Goal: Contribute content

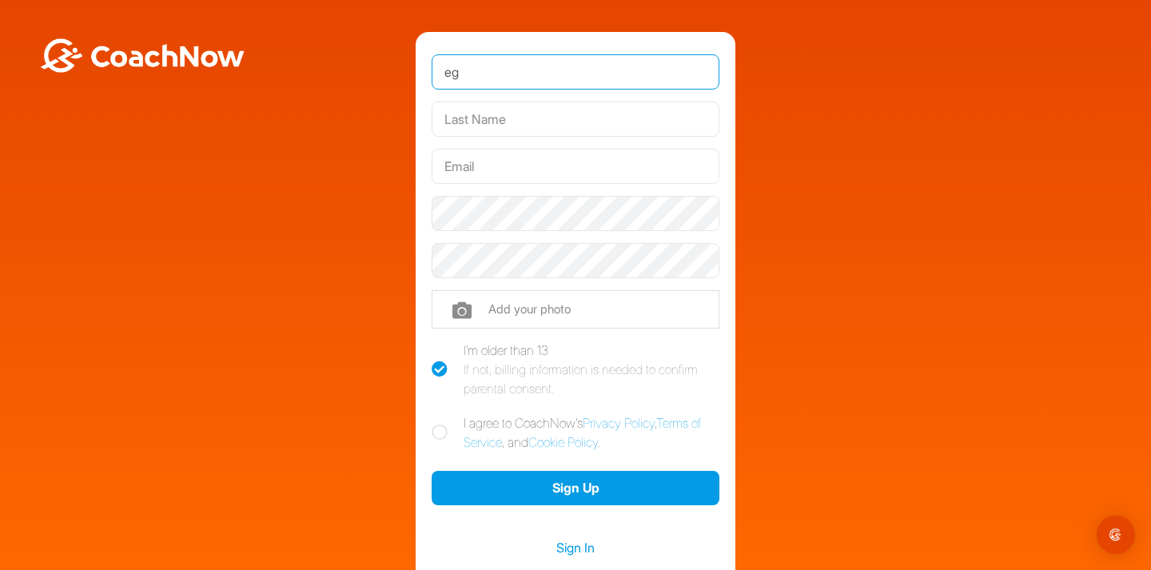
type input "e"
type input "[PERSON_NAME]"
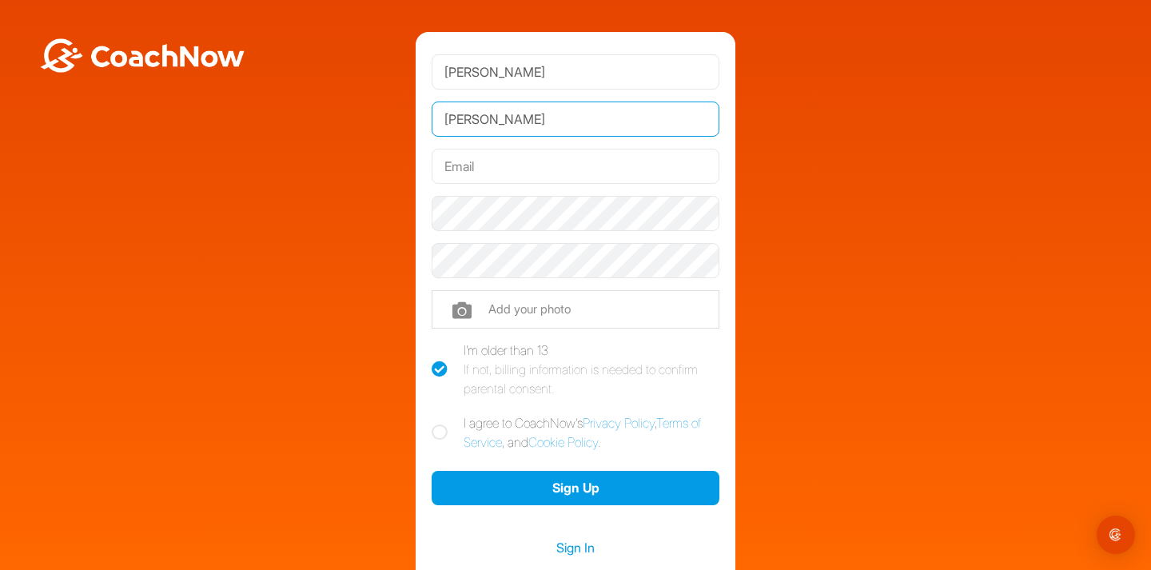
type input "[PERSON_NAME]"
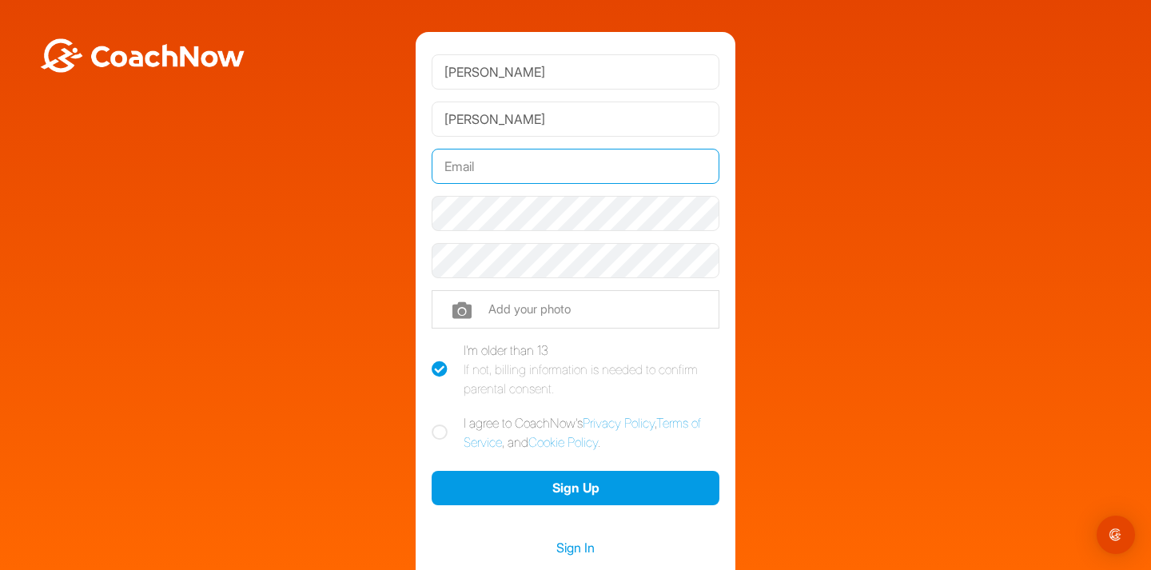
type input "[EMAIL_ADDRESS][DOMAIN_NAME]"
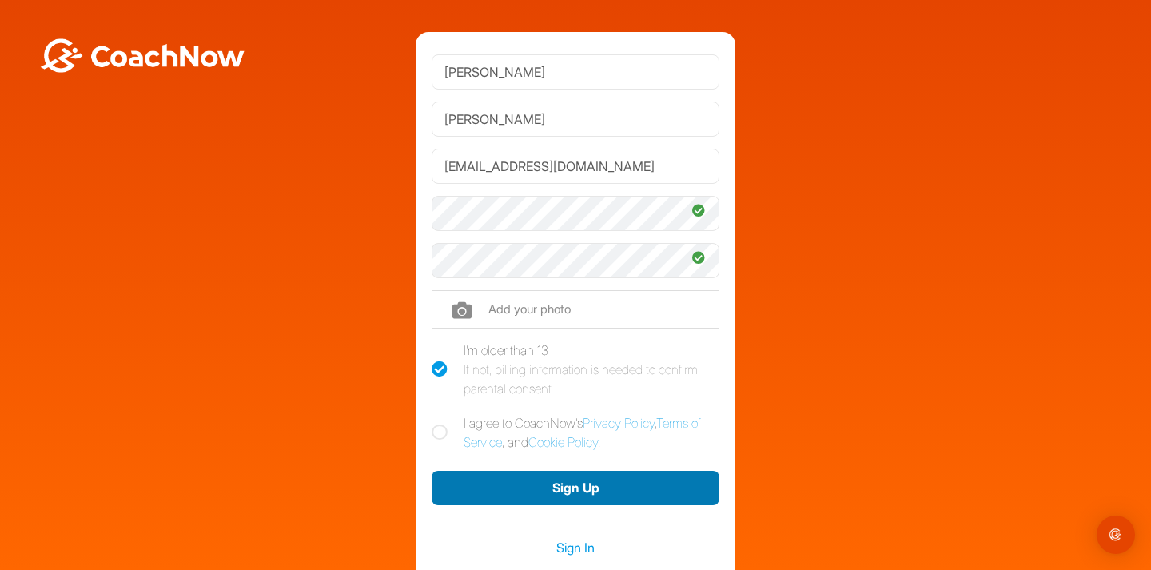
click at [594, 483] on button "Sign Up" at bounding box center [575, 488] width 288 height 34
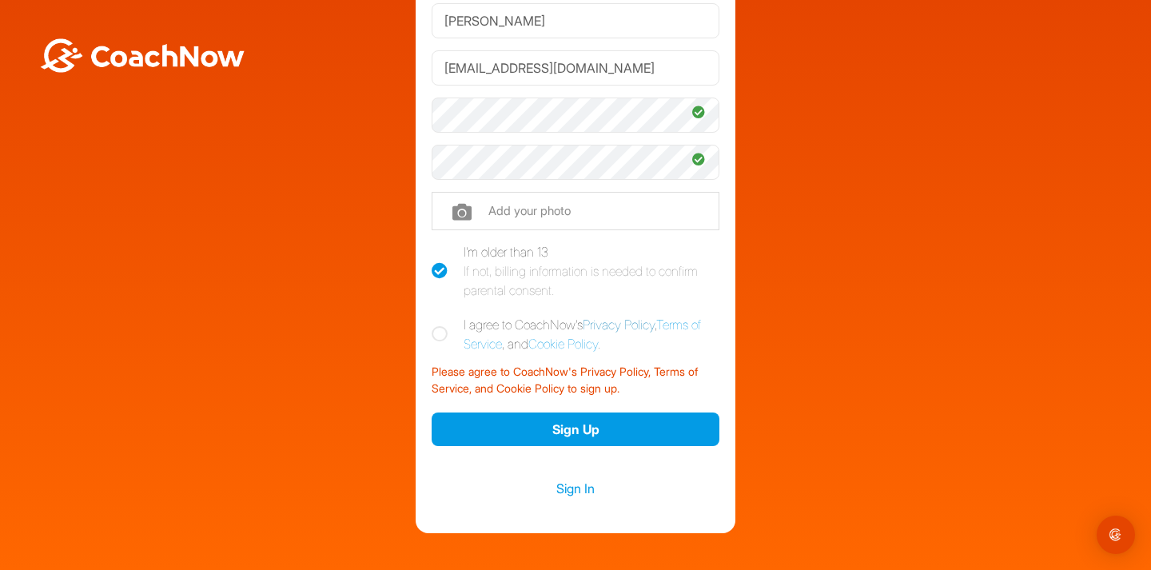
scroll to position [99, 0]
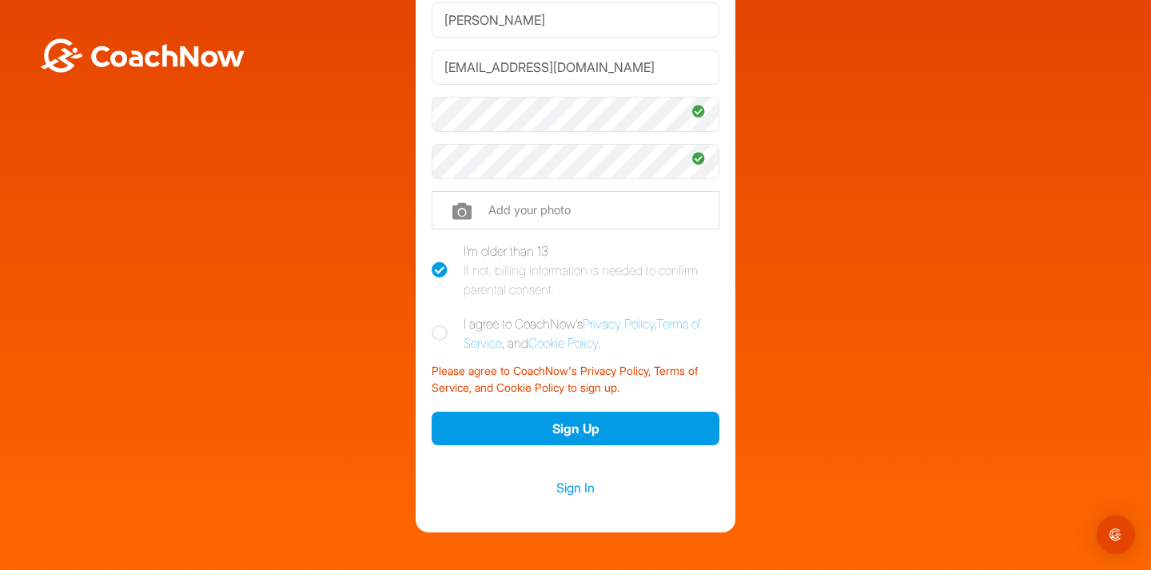
click at [441, 332] on icon at bounding box center [439, 333] width 16 height 16
click at [441, 324] on input "I agree to CoachNow's Privacy Policy , Terms of Service , and Cookie Policy ." at bounding box center [436, 319] width 10 height 10
checkbox input "true"
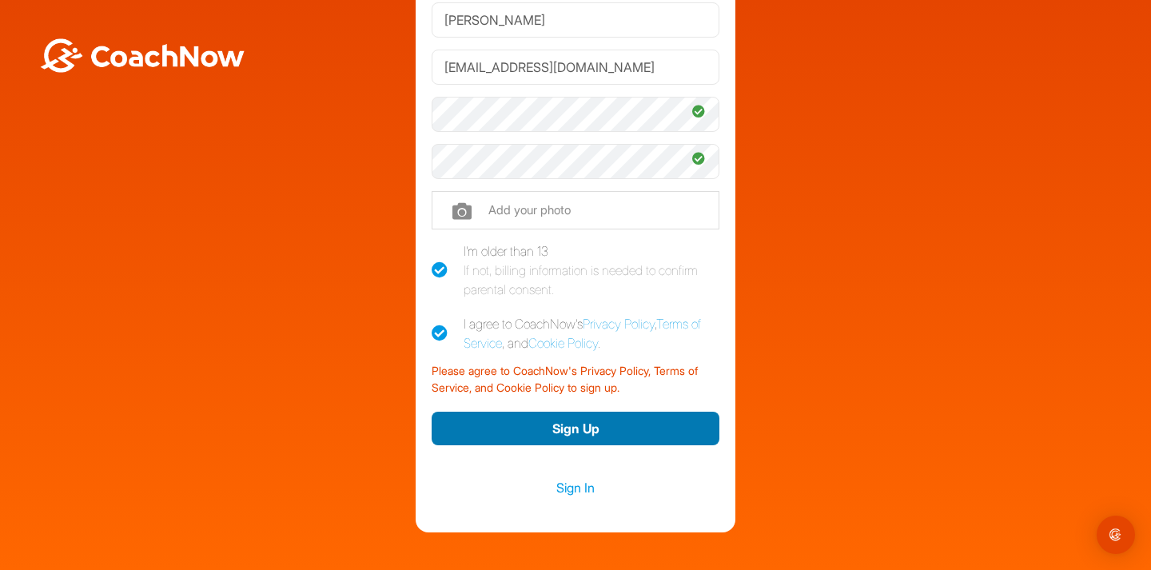
click at [576, 427] on button "Sign Up" at bounding box center [575, 428] width 288 height 34
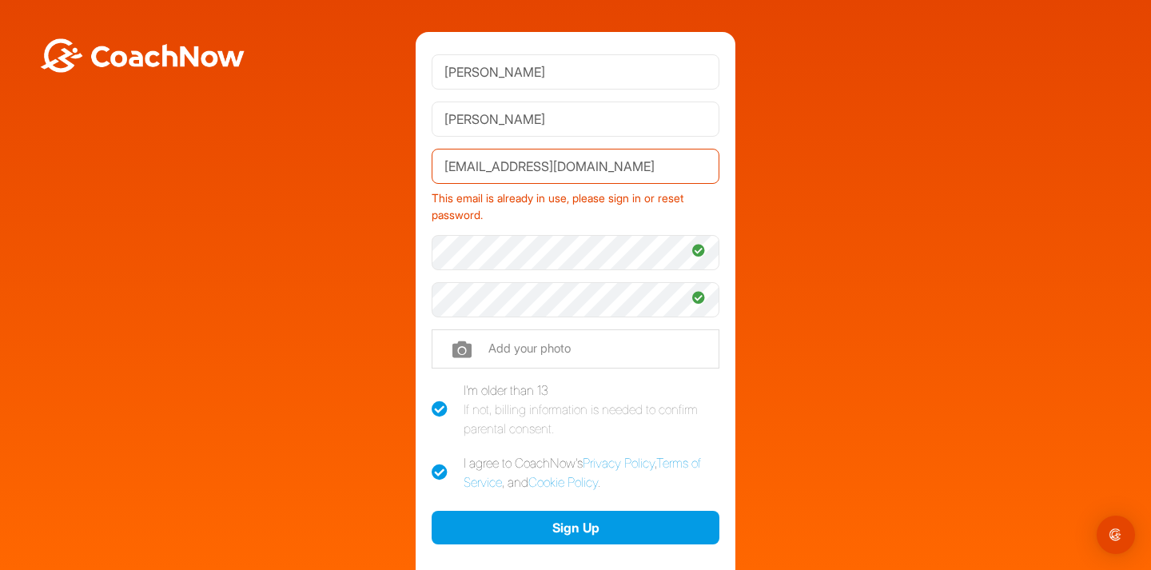
scroll to position [0, 0]
click at [422, 252] on div "Mary Egger eggerreich21@outlook.com This email is already in use, please sign i…" at bounding box center [575, 331] width 320 height 599
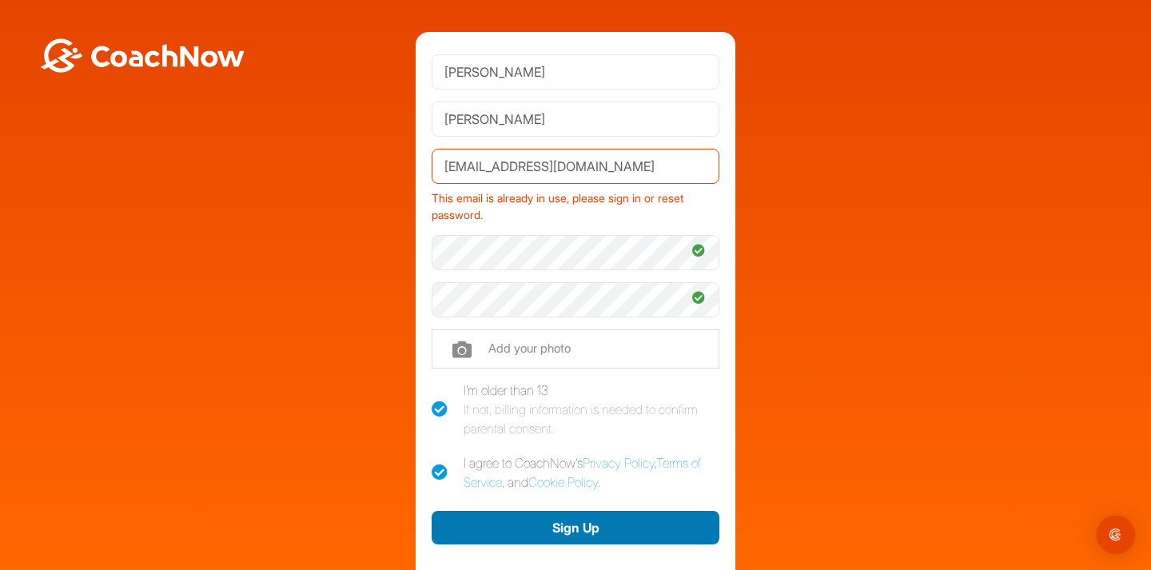
click at [532, 519] on button "Sign Up" at bounding box center [575, 528] width 288 height 34
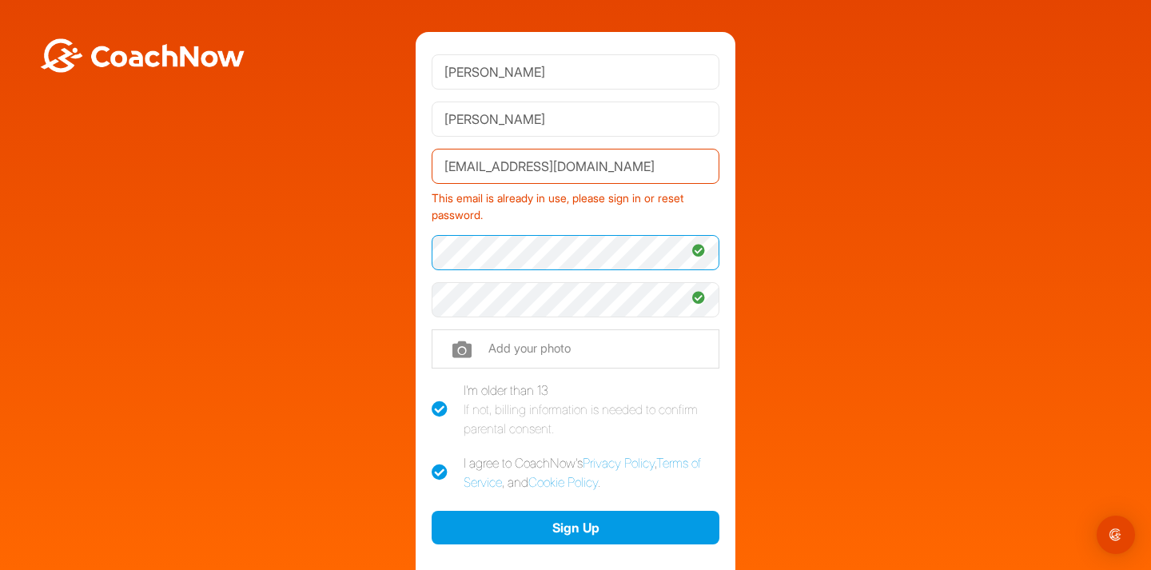
click at [430, 251] on div "Mary Egger eggerreich21@outlook.com This email is already in use, please sign i…" at bounding box center [575, 331] width 320 height 599
click at [831, 303] on div "Mary Egger eggerreich21@outlook.com This email is already in use, please sign i…" at bounding box center [575, 331] width 1135 height 599
click at [425, 299] on div "Mary Egger eggerreich21@outlook.com This email is already in use, please sign i…" at bounding box center [575, 331] width 320 height 599
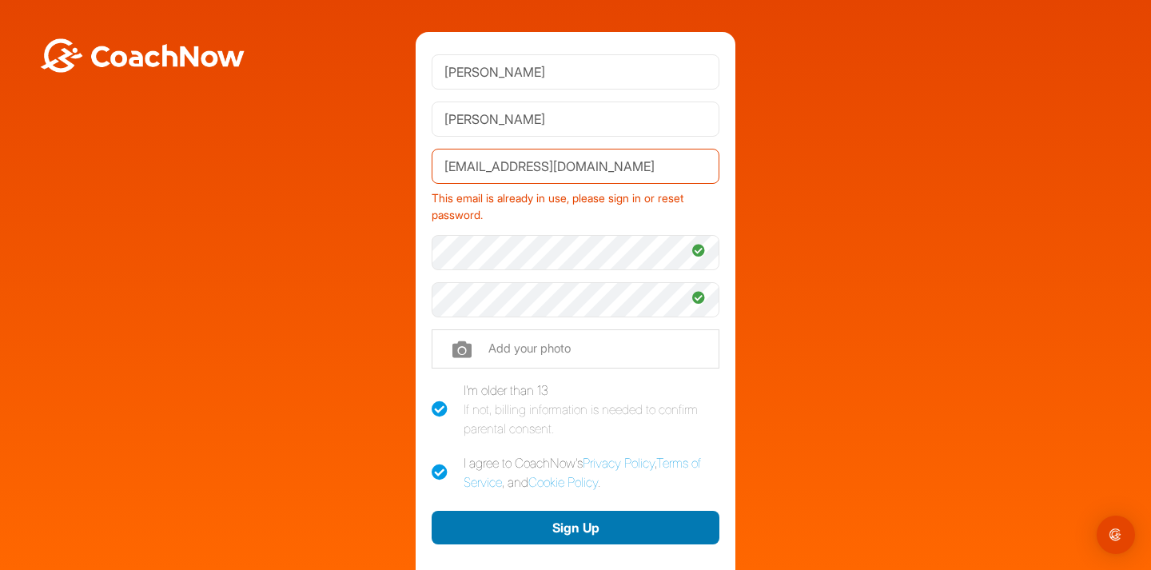
click at [535, 530] on button "Sign Up" at bounding box center [575, 528] width 288 height 34
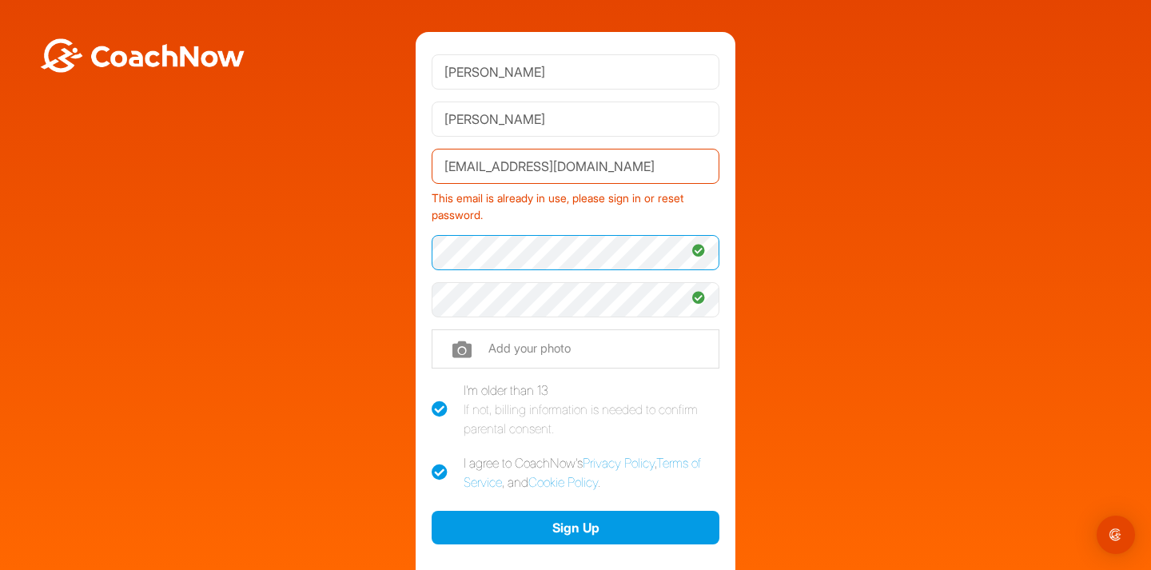
click at [428, 252] on div "Mary Egger eggerreich21@outlook.com This email is already in use, please sign i…" at bounding box center [575, 331] width 320 height 599
click at [407, 308] on div "Mary Egger eggerreich21@outlook.com This email is already in use, please sign i…" at bounding box center [575, 331] width 1135 height 599
click at [419, 296] on div "Mary Egger eggerreich21@outlook.com This email is already in use, please sign i…" at bounding box center [575, 331] width 320 height 599
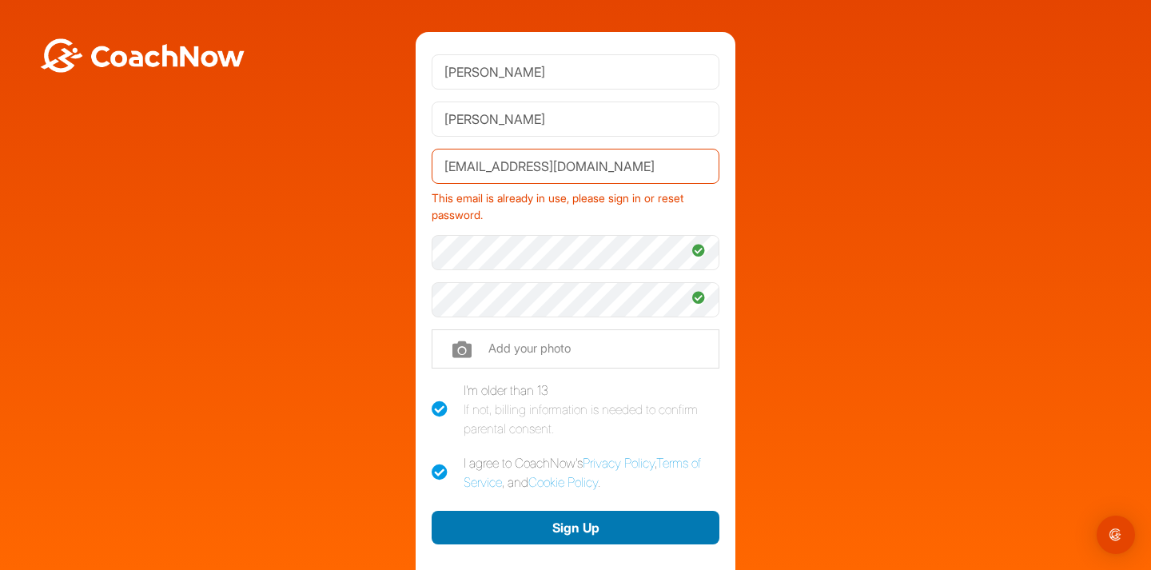
click at [546, 520] on button "Sign Up" at bounding box center [575, 528] width 288 height 34
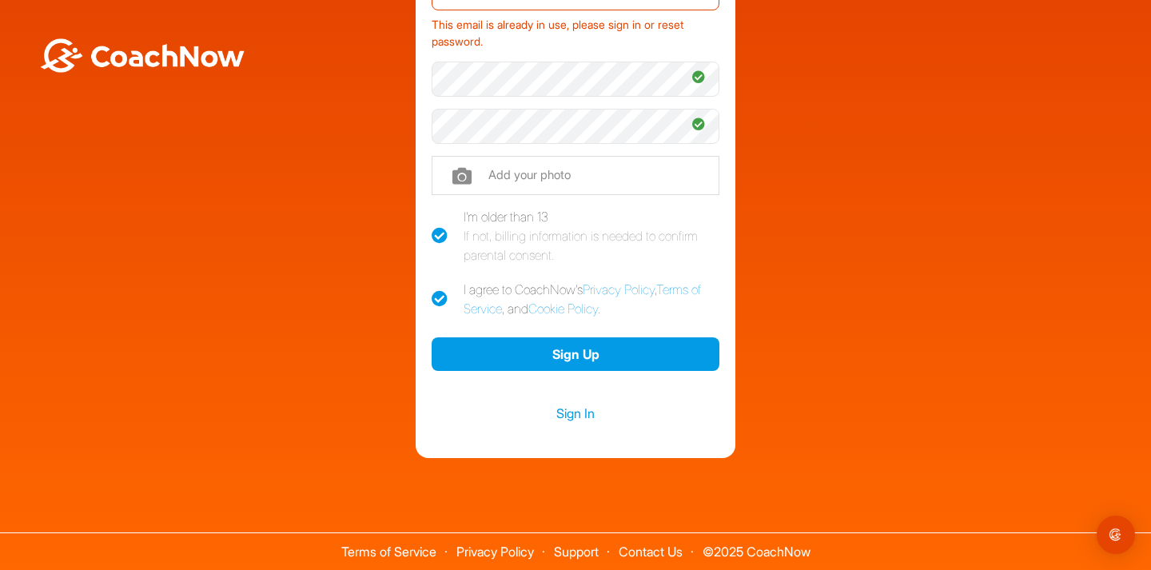
scroll to position [173, 0]
click at [582, 415] on link "Sign In" at bounding box center [575, 413] width 288 height 21
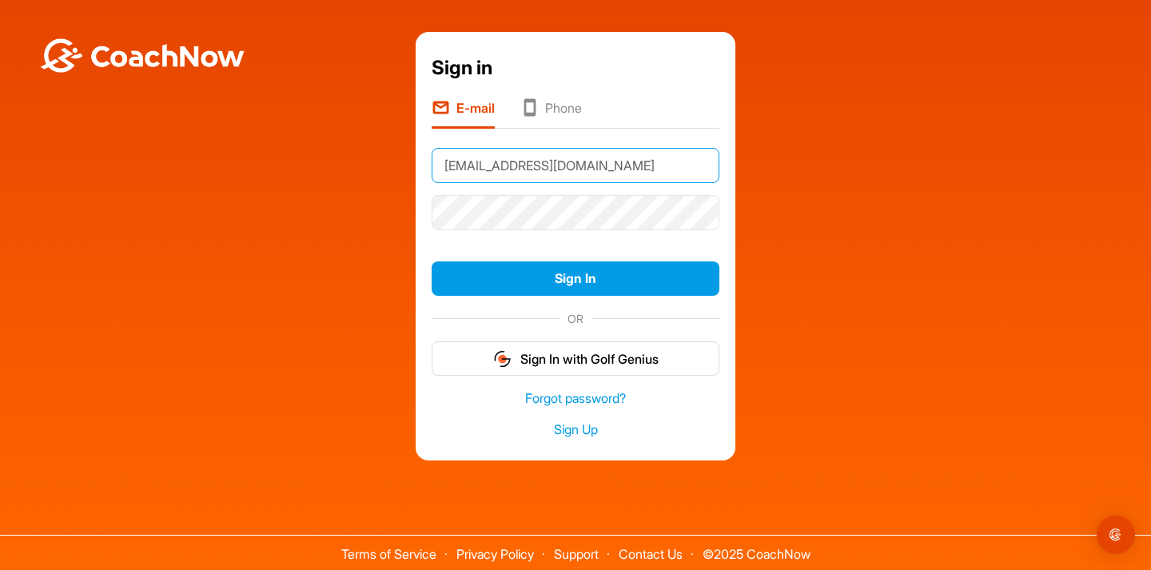
type input "eggerreich21@outlook.com"
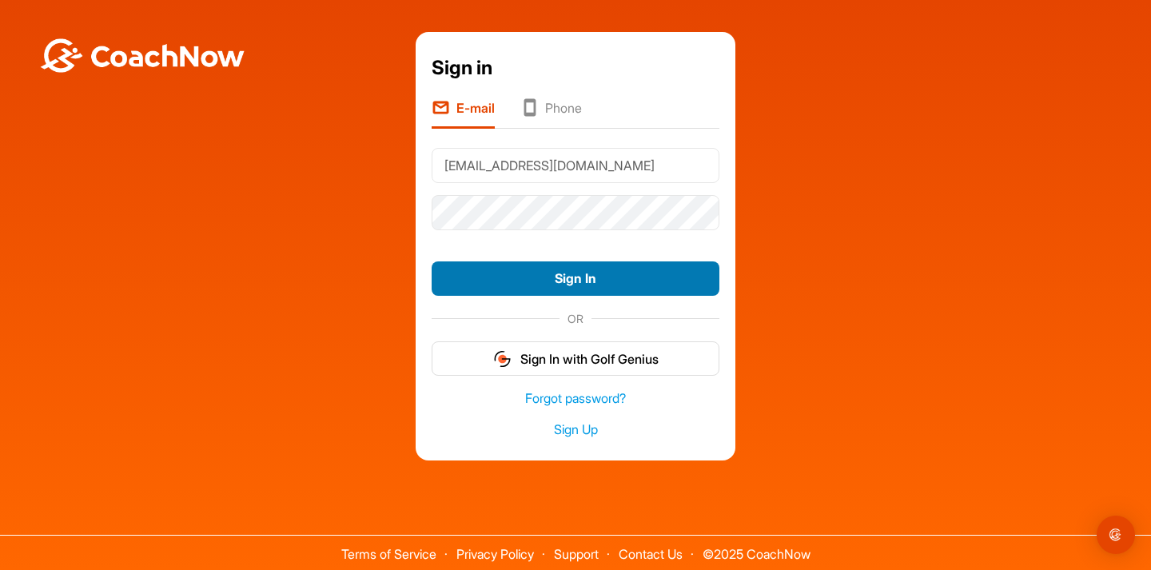
click at [568, 276] on button "Sign In" at bounding box center [575, 278] width 288 height 34
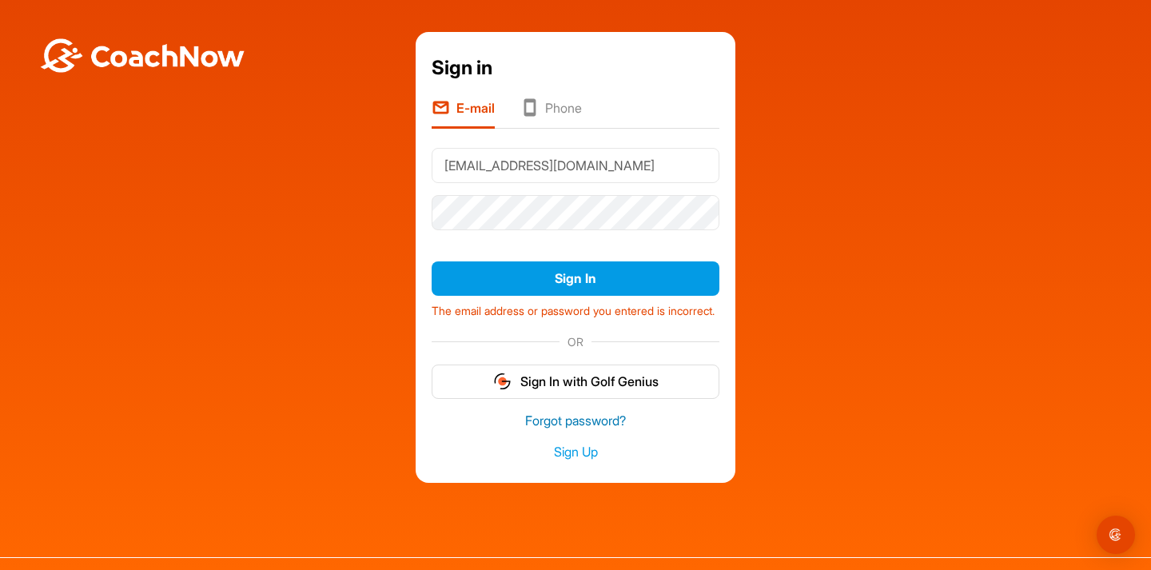
click at [614, 430] on link "Forgot password?" at bounding box center [575, 420] width 288 height 18
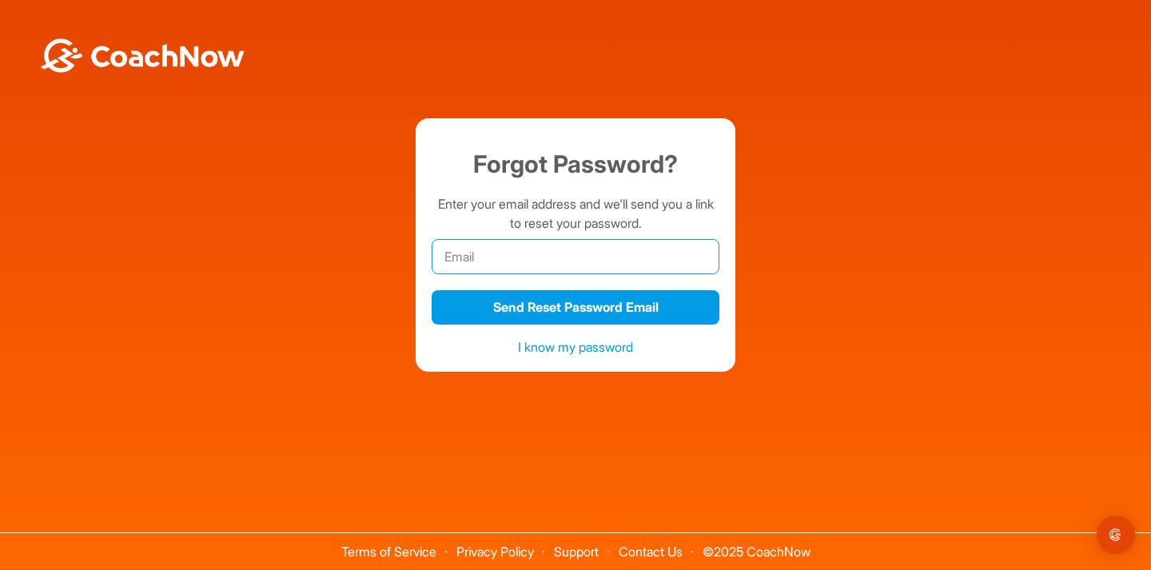
click at [490, 259] on input "email" at bounding box center [575, 256] width 288 height 35
type input "eggerreich21@outlook.com"
click at [684, 276] on div "eggerreich21@outlook.com" at bounding box center [575, 256] width 288 height 47
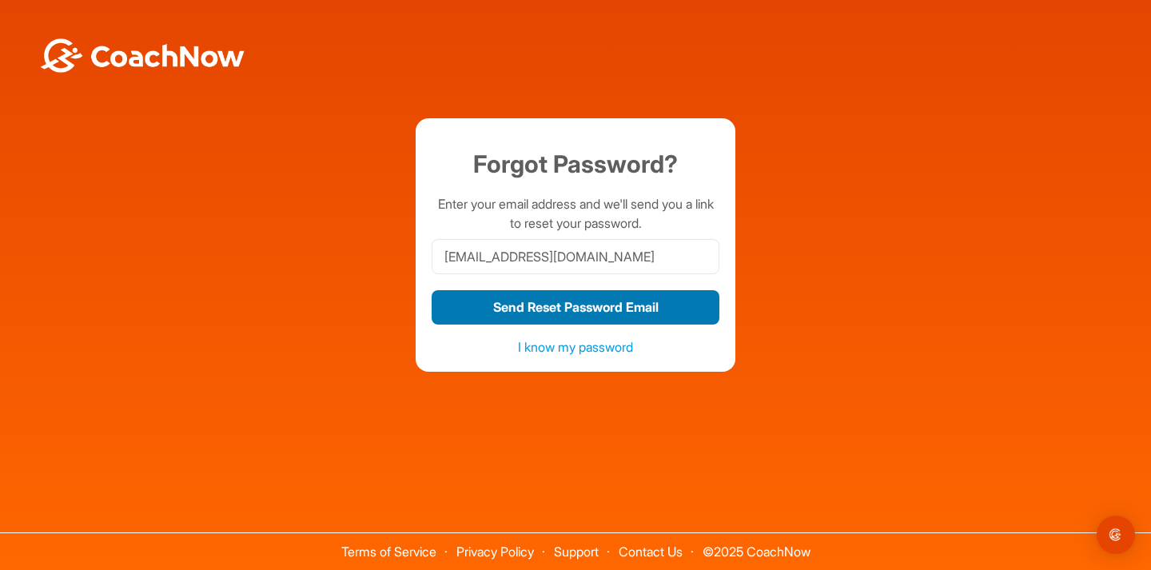
click at [624, 306] on button "Send Reset Password Email" at bounding box center [575, 307] width 288 height 34
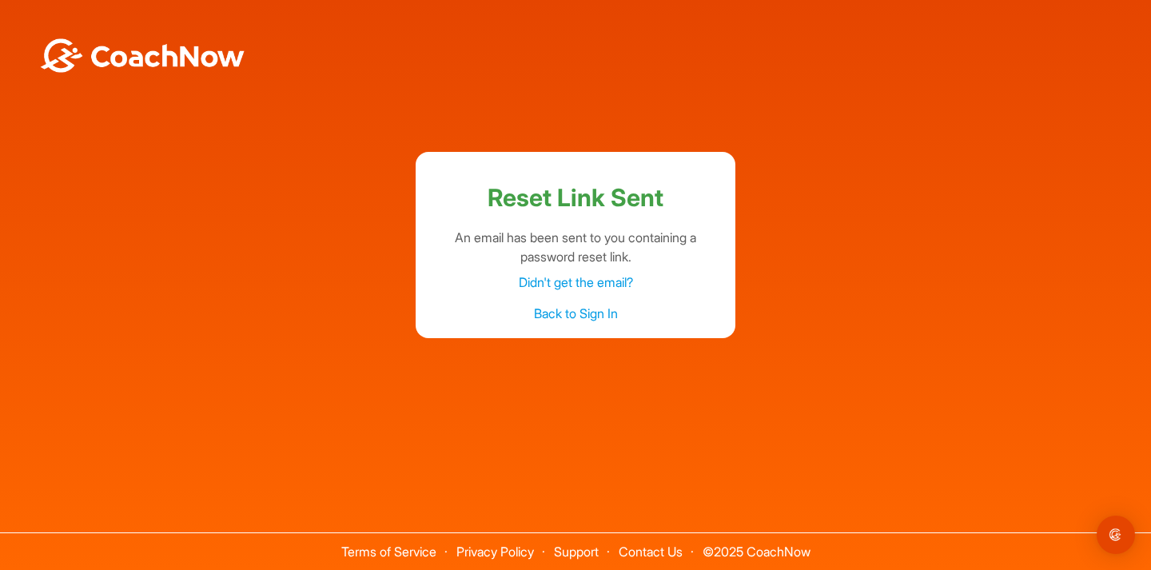
click at [181, 60] on img at bounding box center [142, 55] width 208 height 34
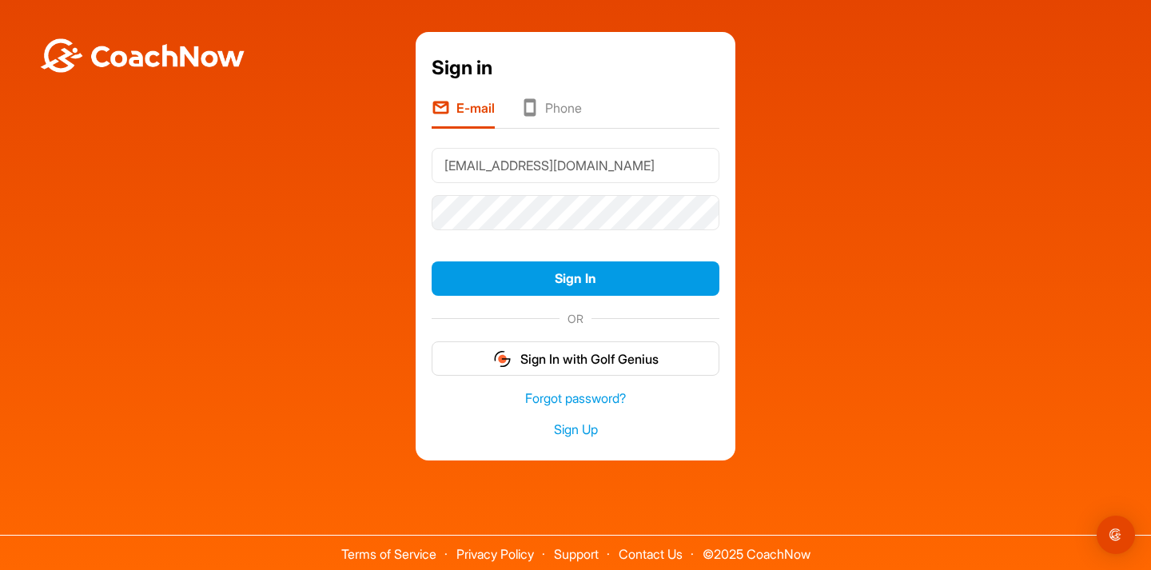
type input "[EMAIL_ADDRESS][DOMAIN_NAME]"
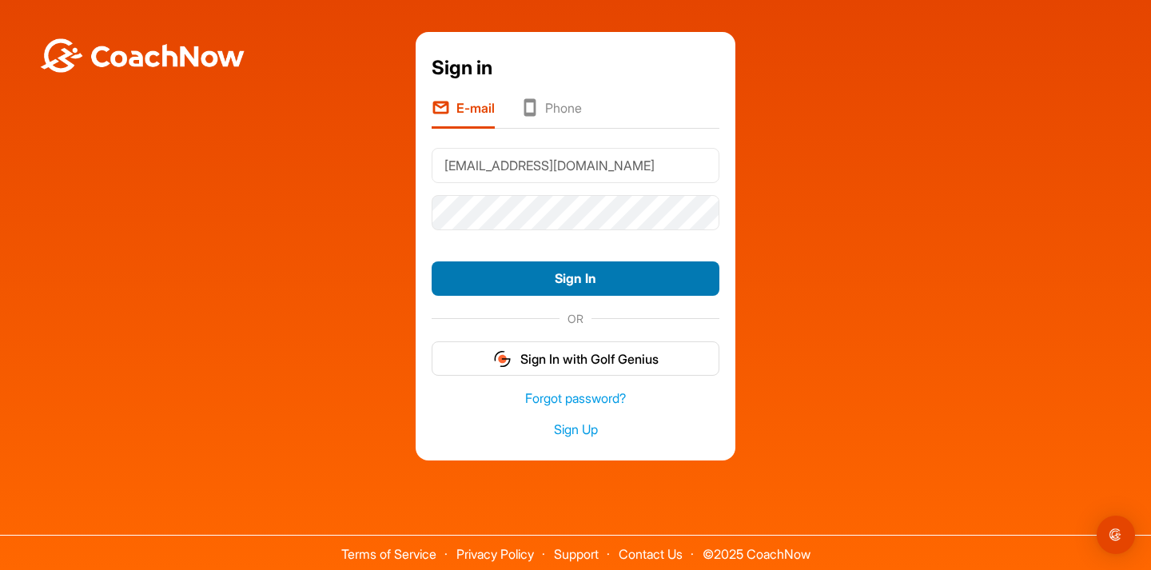
click at [550, 281] on button "Sign In" at bounding box center [575, 278] width 288 height 34
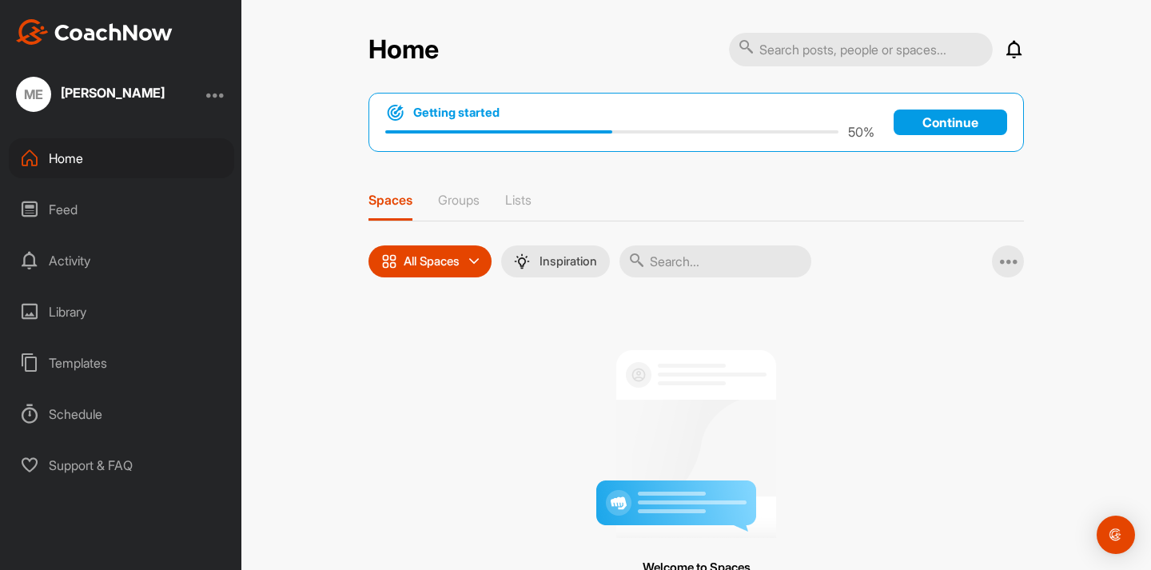
click at [78, 310] on div "Library" at bounding box center [121, 312] width 225 height 40
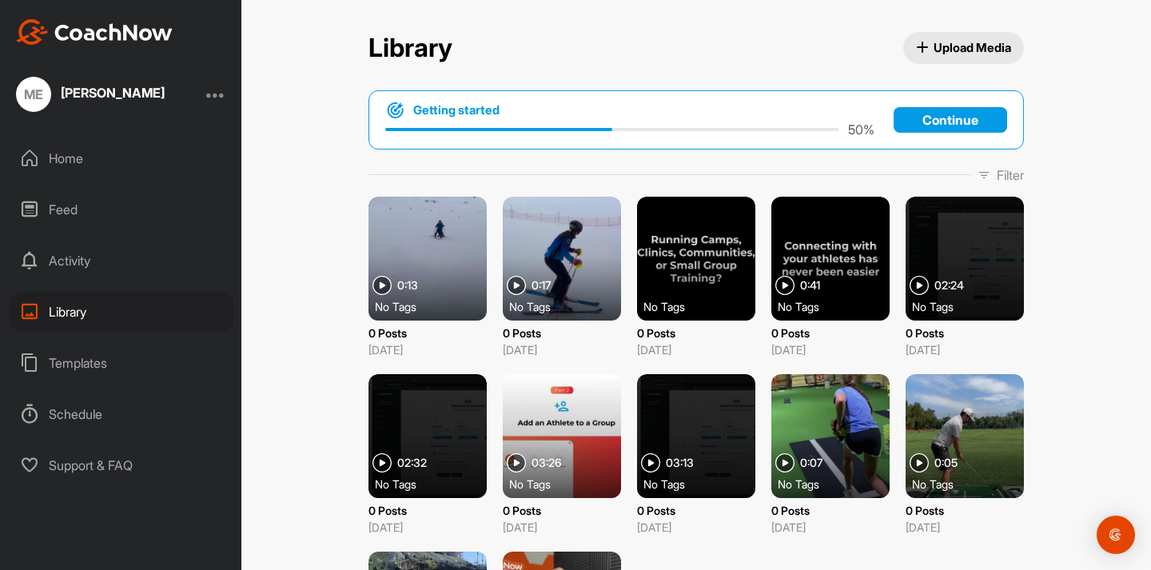
click at [924, 42] on icon "button" at bounding box center [922, 48] width 12 height 12
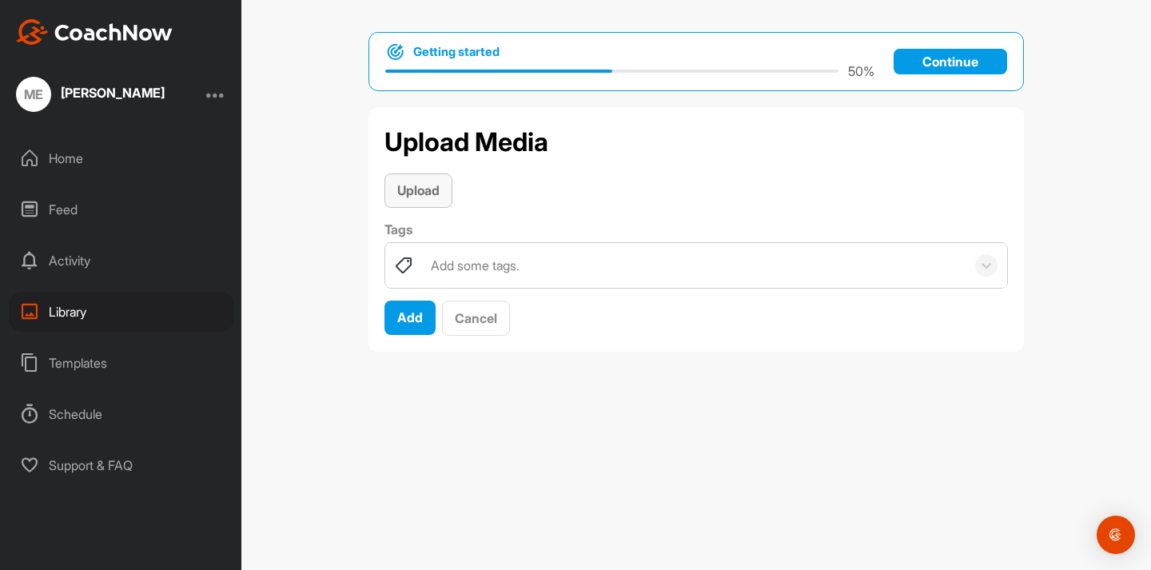
click at [429, 187] on span "Upload" at bounding box center [418, 190] width 42 height 16
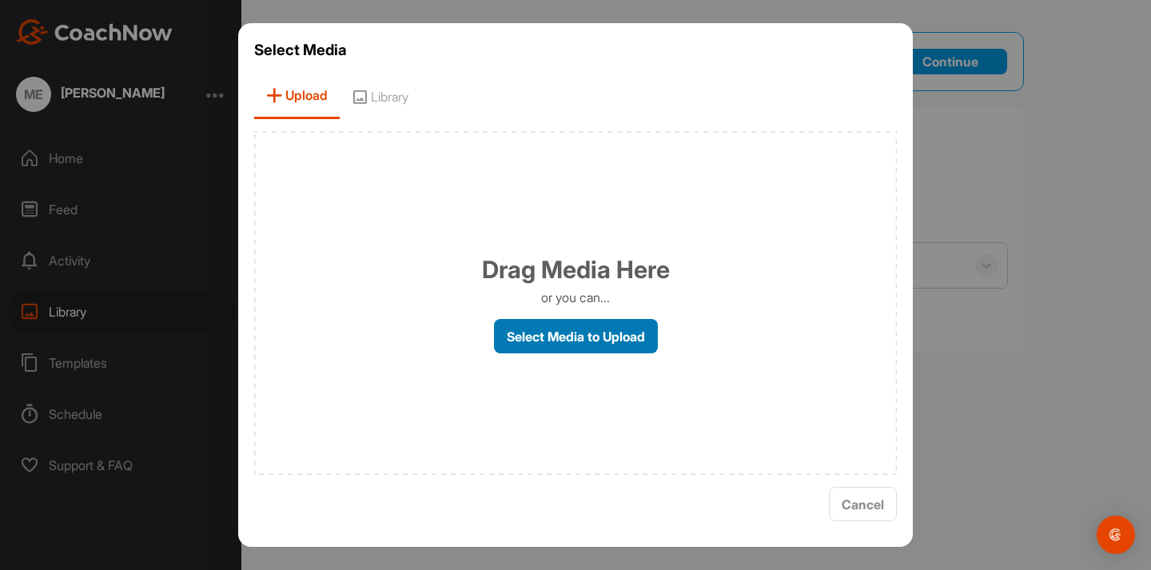
click at [590, 330] on label "Select Media to Upload" at bounding box center [576, 336] width 164 height 34
click at [0, 0] on input "Select Media to Upload" at bounding box center [0, 0] width 0 height 0
click at [856, 501] on span "Cancel" at bounding box center [862, 504] width 42 height 16
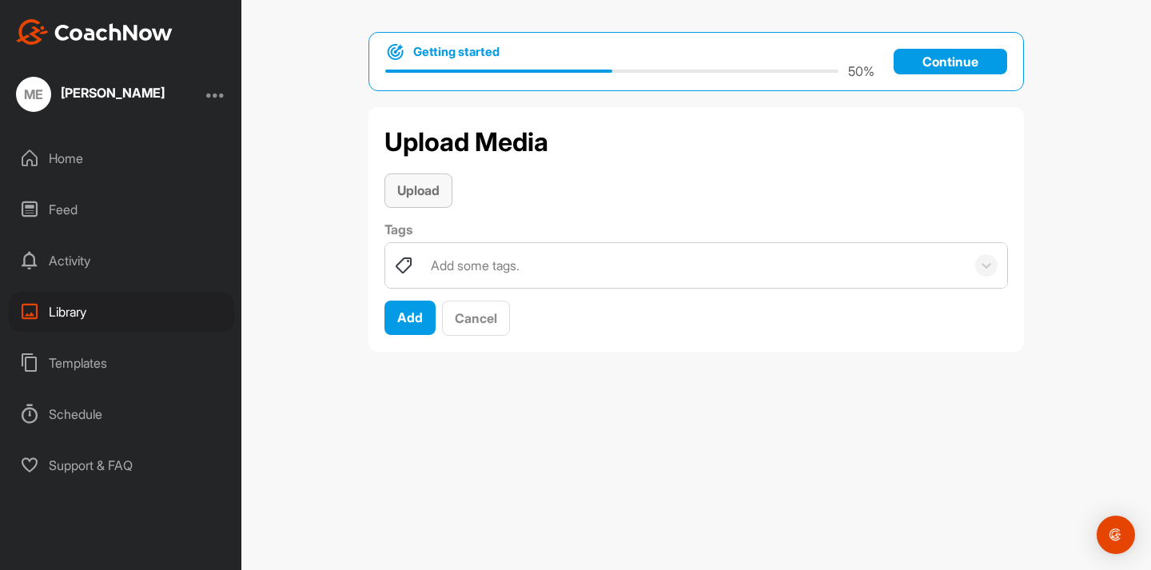
click at [413, 192] on span "Upload" at bounding box center [418, 190] width 42 height 16
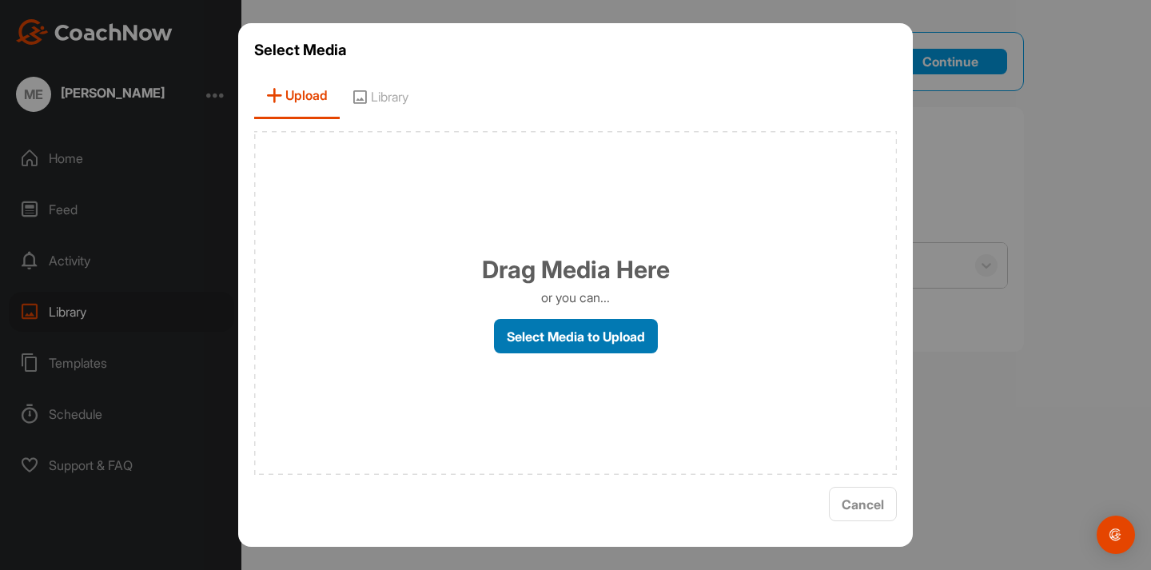
click at [590, 325] on label "Select Media to Upload" at bounding box center [576, 336] width 164 height 34
click at [0, 0] on input "Select Media to Upload" at bounding box center [0, 0] width 0 height 0
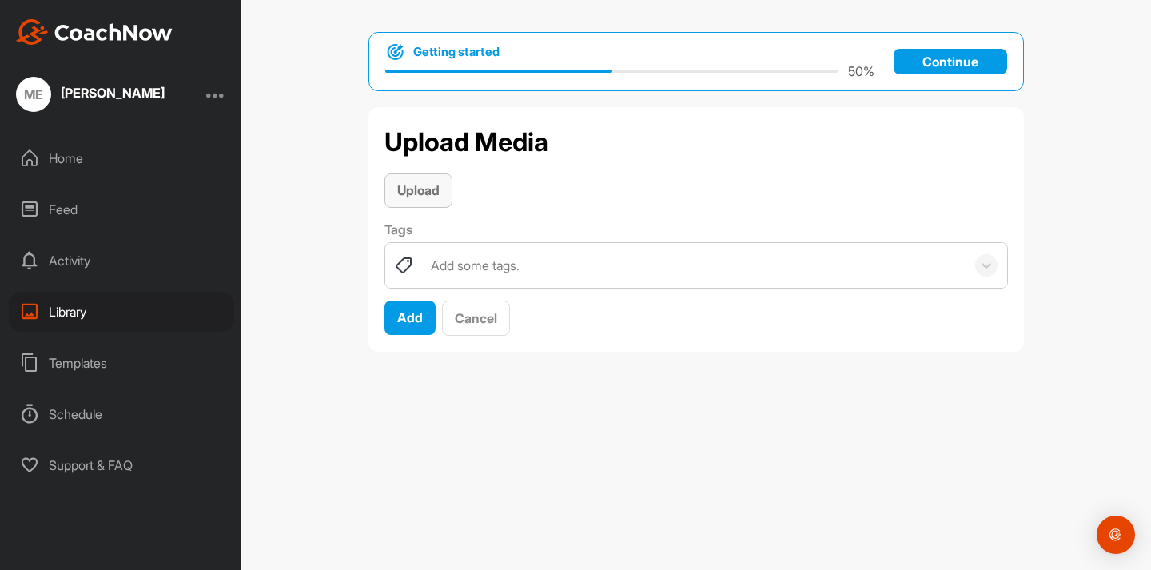
click at [423, 192] on span "Upload" at bounding box center [418, 190] width 42 height 16
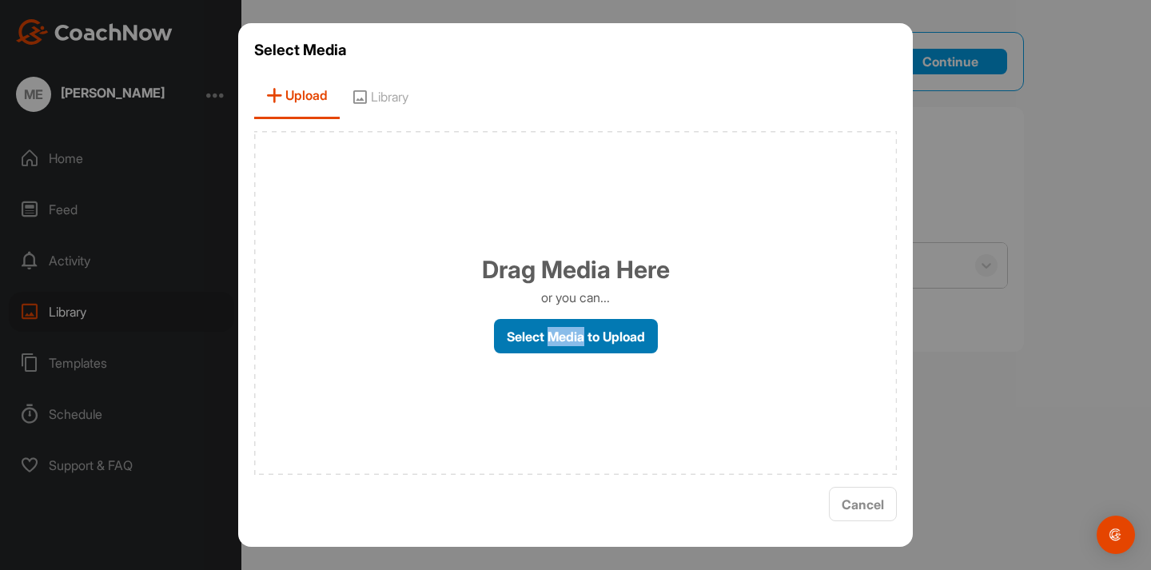
drag, startPoint x: 566, startPoint y: 333, endPoint x: 531, endPoint y: 336, distance: 36.1
click at [531, 336] on label "Select Media to Upload" at bounding box center [576, 336] width 164 height 34
click at [0, 0] on input "Select Media to Upload" at bounding box center [0, 0] width 0 height 0
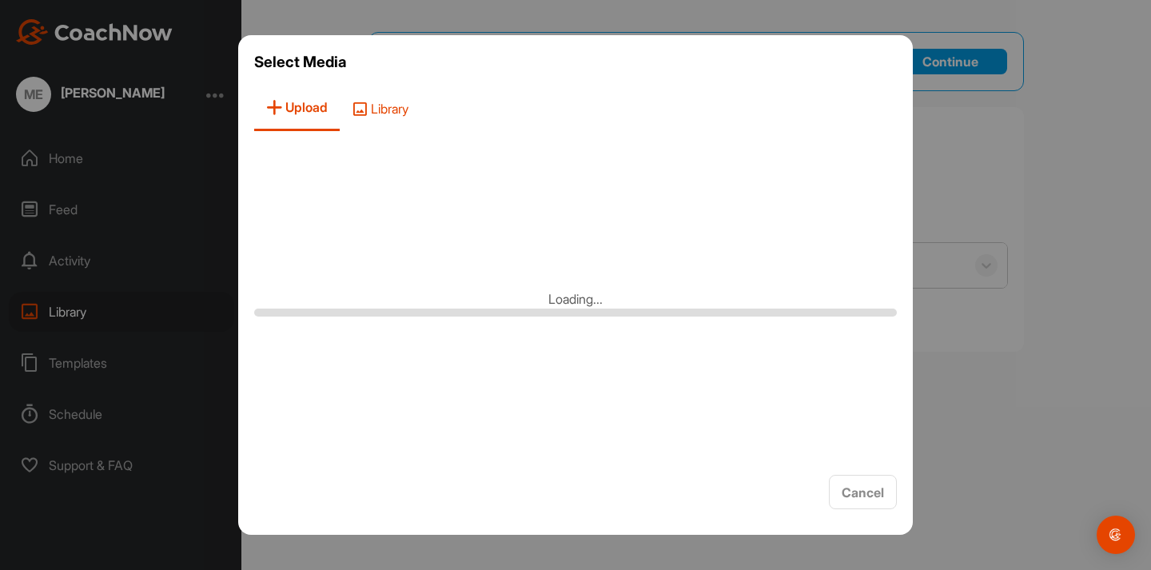
click at [396, 106] on span "Library" at bounding box center [380, 108] width 81 height 46
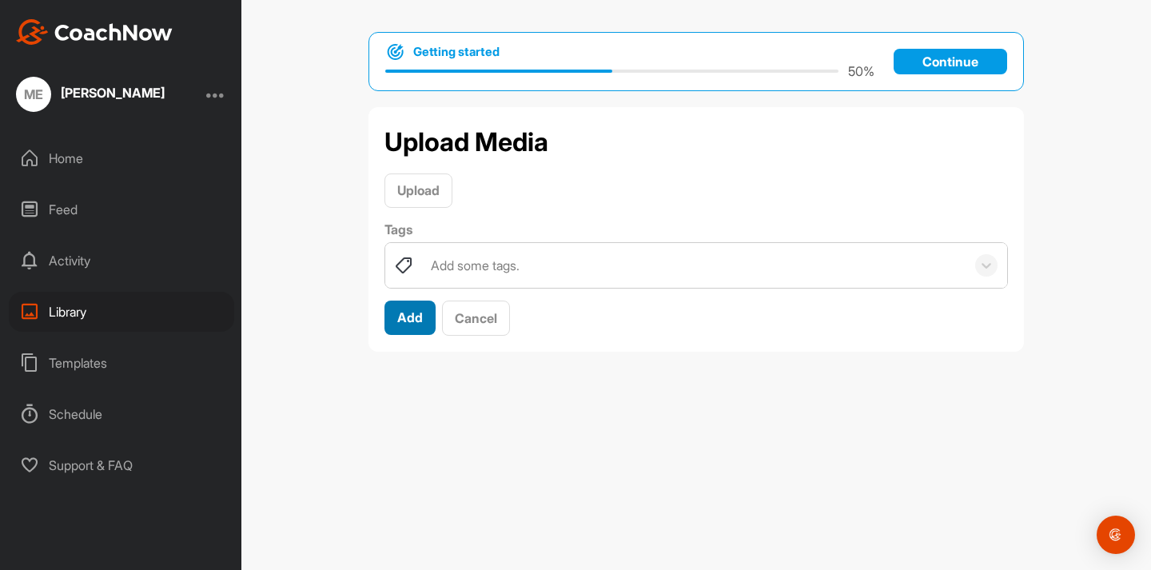
click at [410, 312] on span "Add" at bounding box center [410, 317] width 26 height 16
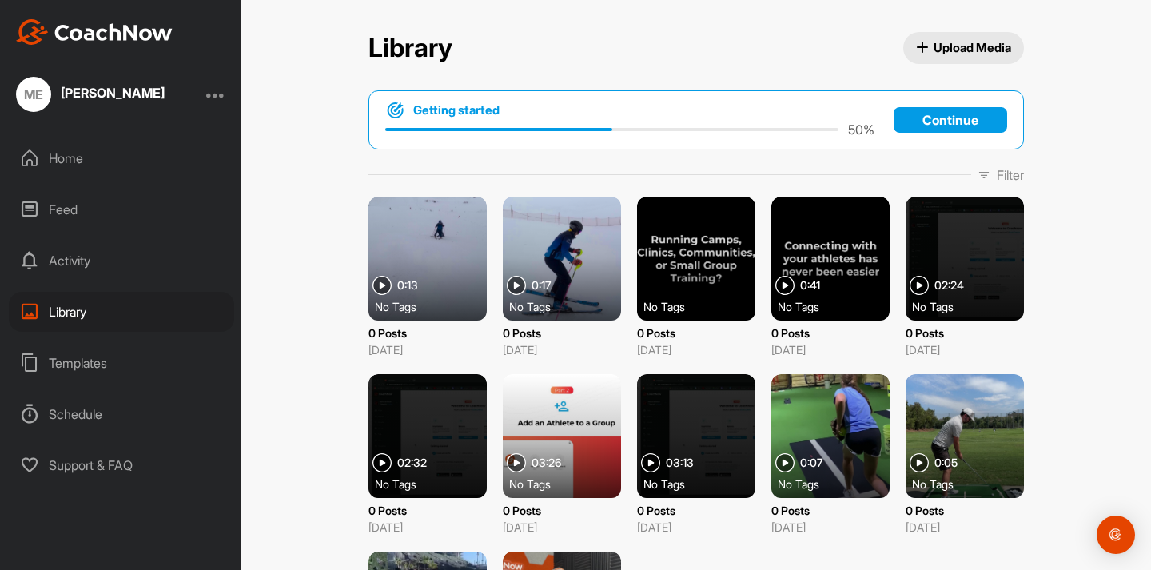
click at [461, 283] on div at bounding box center [427, 259] width 118 height 124
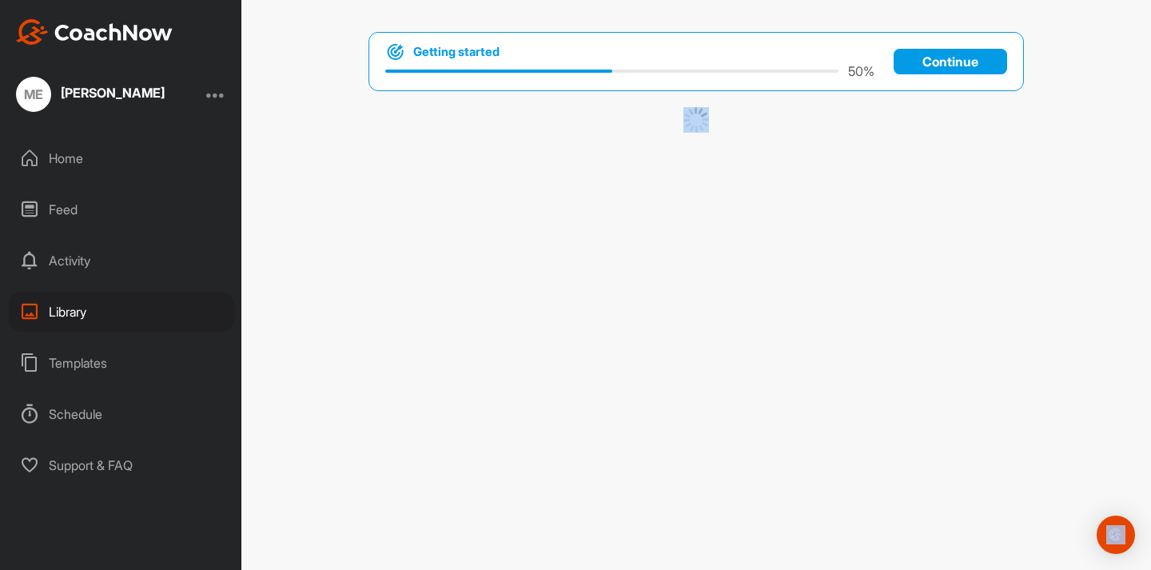
click at [461, 283] on div "Getting started 50 % Continue" at bounding box center [695, 285] width 909 height 570
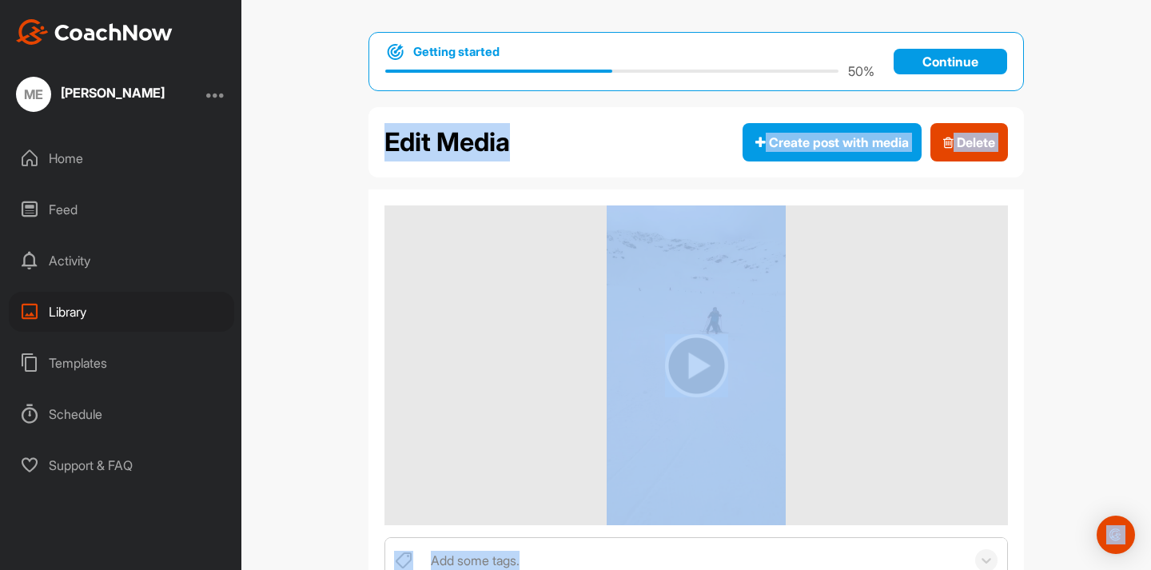
click at [1056, 217] on div "Getting started 50 % Continue Edit Media Create post with media Delete Add some…" at bounding box center [695, 285] width 909 height 570
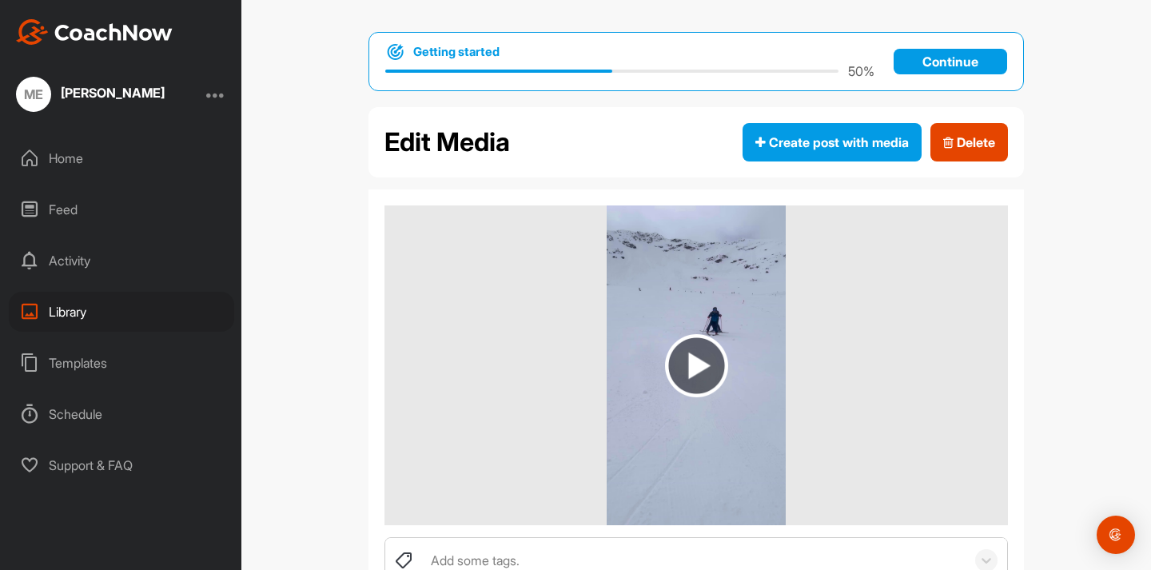
click at [699, 368] on img at bounding box center [696, 365] width 63 height 63
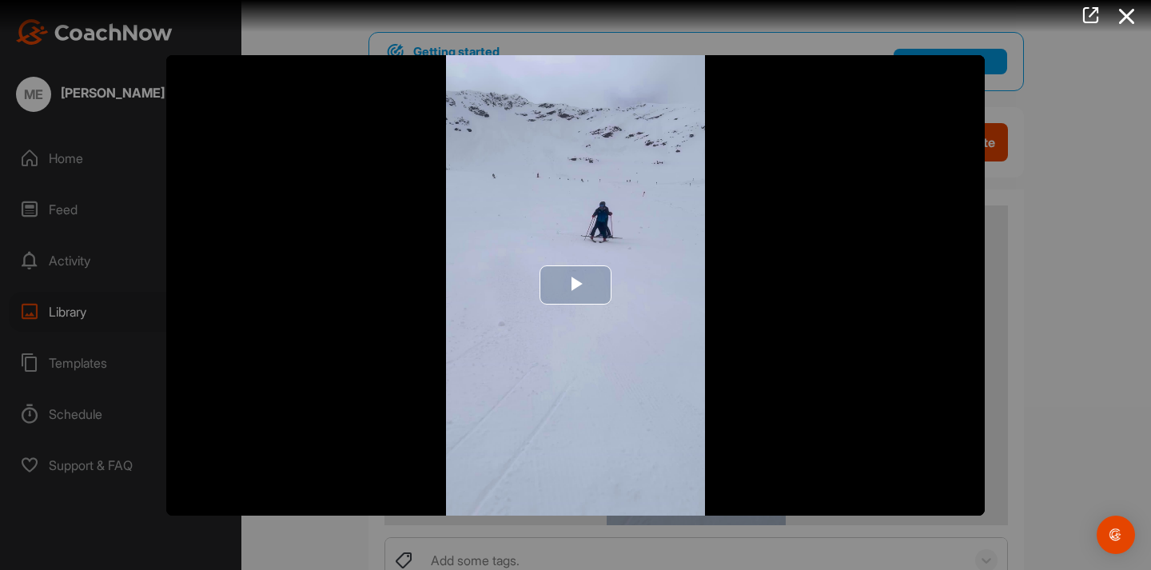
click at [575, 285] on span "Video Player" at bounding box center [575, 285] width 0 height 0
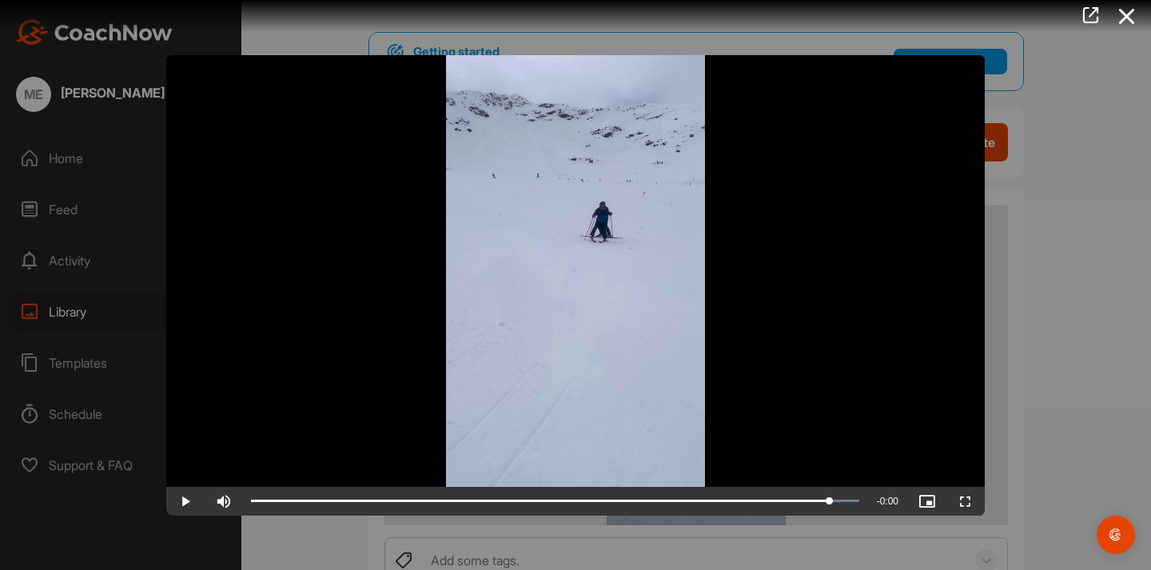
drag, startPoint x: 391, startPoint y: 499, endPoint x: 667, endPoint y: 515, distance: 276.9
click at [666, 515] on div "Video Player is loading. Play Video Play Skip Backward Skip Forward Mute Curren…" at bounding box center [575, 285] width 1151 height 570
click at [1128, 15] on icon at bounding box center [1126, 17] width 37 height 30
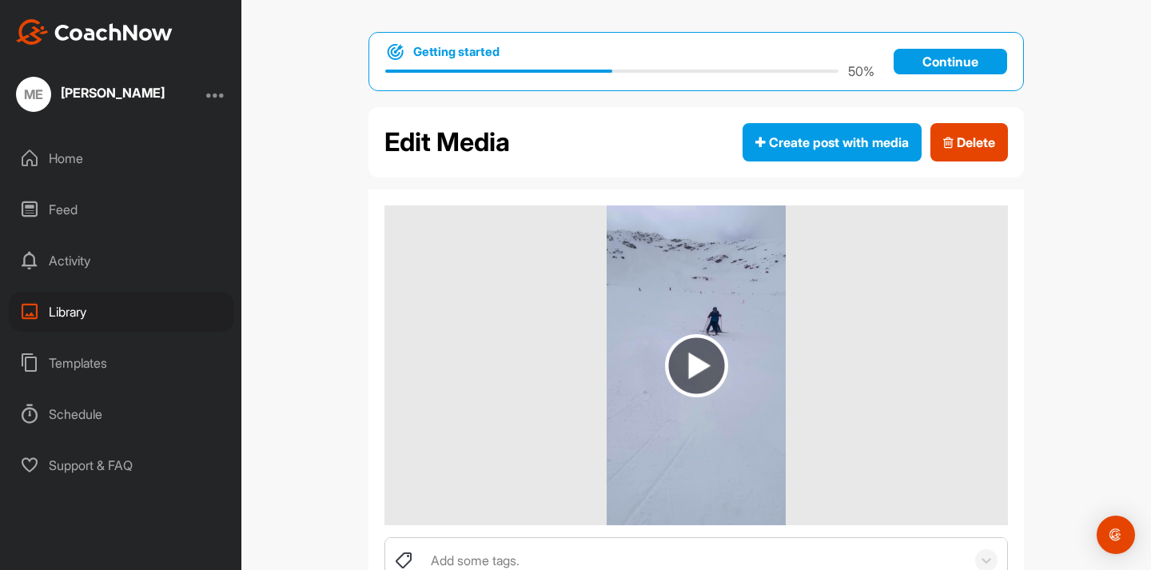
click at [122, 94] on div "[PERSON_NAME]" at bounding box center [113, 92] width 104 height 13
click at [217, 97] on div at bounding box center [215, 94] width 19 height 19
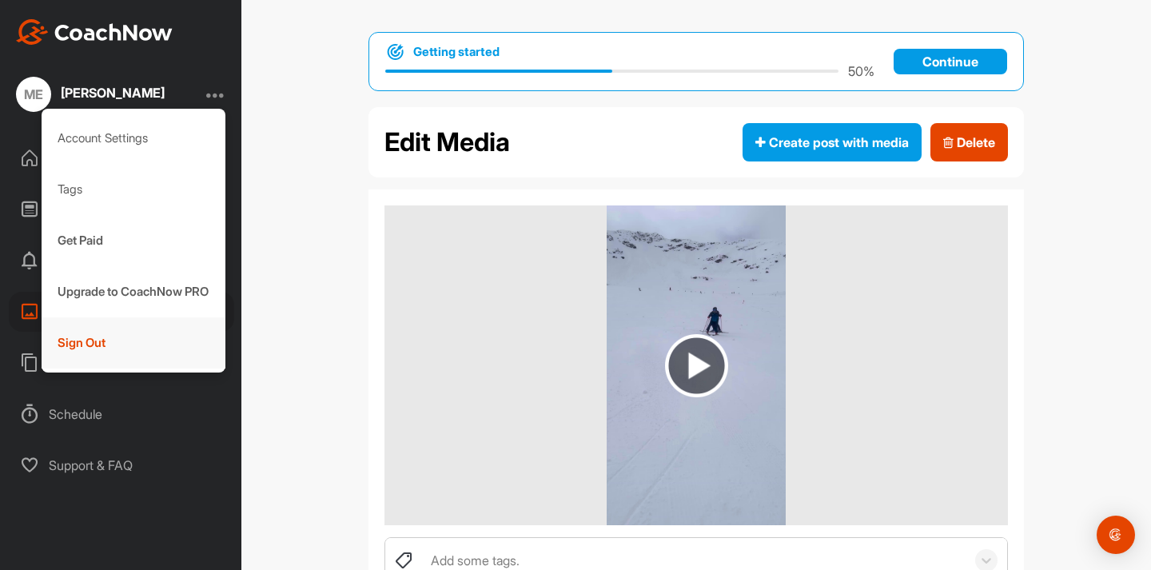
click at [89, 337] on div "Sign Out" at bounding box center [134, 342] width 185 height 51
